Goal: Task Accomplishment & Management: Use online tool/utility

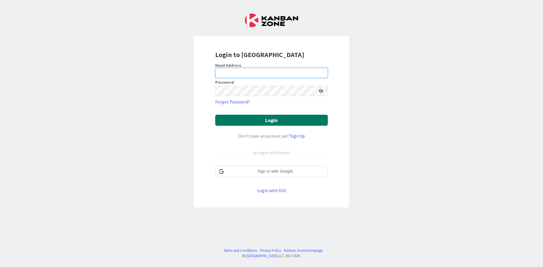
type input "[EMAIL_ADDRESS][DOMAIN_NAME]"
click at [247, 120] on button "Login" at bounding box center [271, 120] width 113 height 11
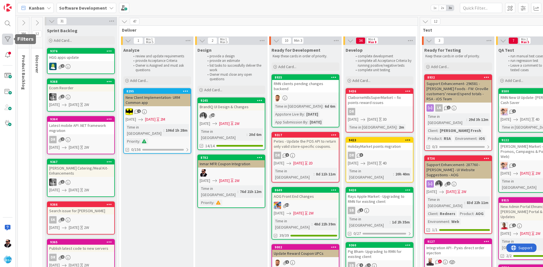
click at [10, 43] on div at bounding box center [7, 39] width 11 height 11
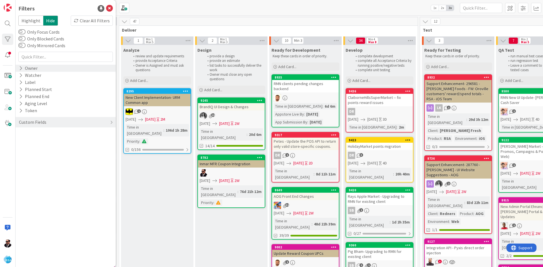
click at [53, 69] on div "Owner" at bounding box center [66, 68] width 100 height 7
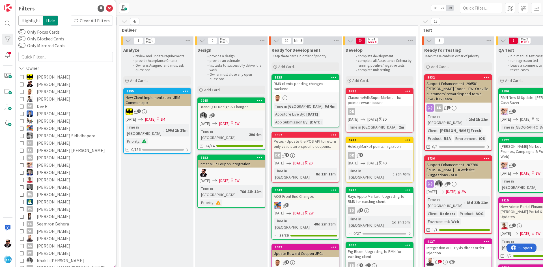
drag, startPoint x: 41, startPoint y: 83, endPoint x: 42, endPoint y: 79, distance: 4.4
click at [41, 83] on span "[PERSON_NAME]" at bounding box center [54, 84] width 34 height 7
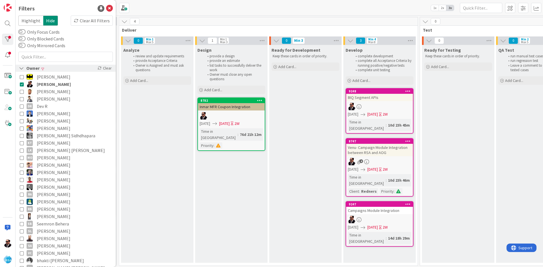
click at [43, 69] on span at bounding box center [42, 68] width 3 height 3
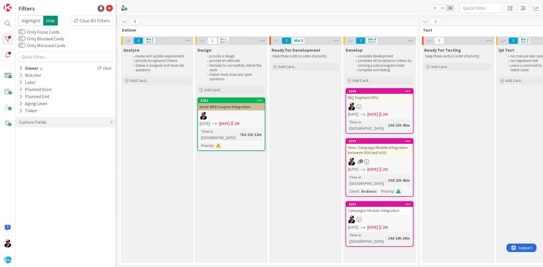
click at [210, 172] on div "Design provide a design provide an estimate list tasks to successfully deliver …" at bounding box center [231, 154] width 72 height 218
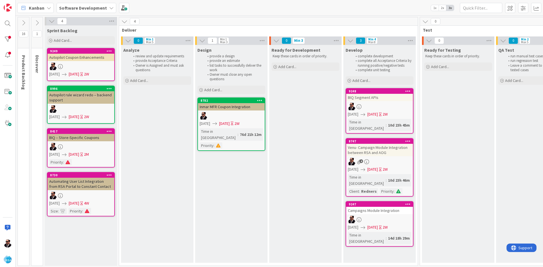
scroll to position [0, 11]
